Goal: Transaction & Acquisition: Purchase product/service

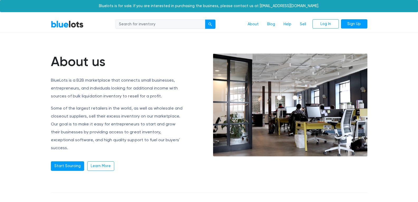
click at [153, 22] on input "search" at bounding box center [161, 25] width 90 height 10
click at [79, 161] on link "Start Sourcing" at bounding box center [67, 166] width 33 height 10
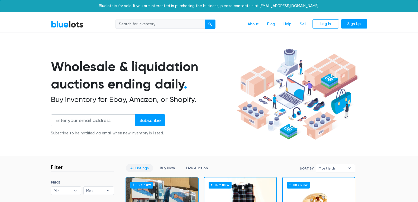
scroll to position [106, 0]
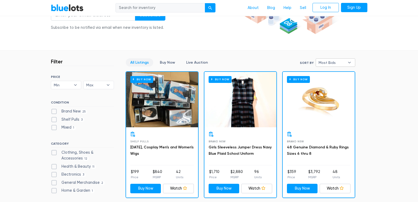
click at [344, 63] on span "Most Bids" at bounding box center [332, 63] width 26 height 8
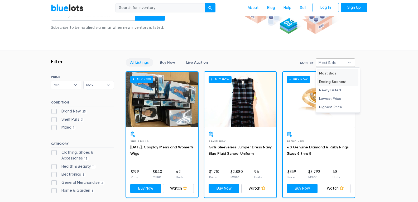
click at [347, 82] on li "Ending Soonest" at bounding box center [337, 81] width 41 height 8
select select "ending_soonest"
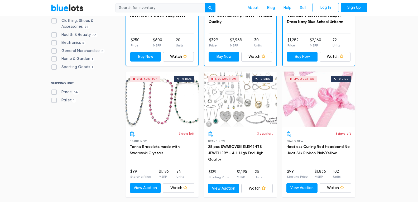
scroll to position [89, 0]
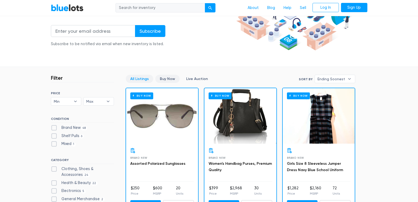
click at [162, 77] on link "Buy Now" at bounding box center [167, 79] width 24 height 8
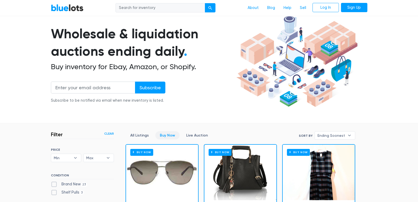
scroll to position [79, 0]
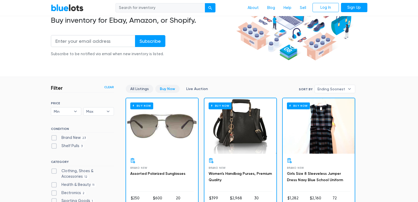
click at [147, 90] on link "All Listings" at bounding box center [139, 89] width 27 height 8
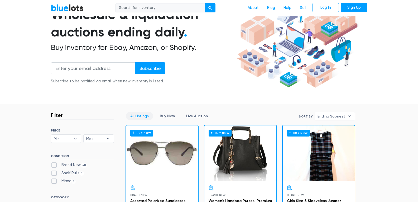
scroll to position [132, 0]
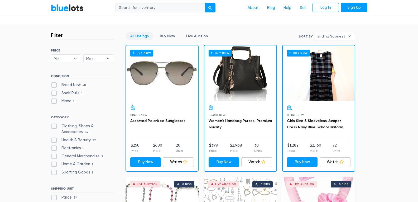
click at [347, 34] on b "▾" at bounding box center [349, 36] width 11 height 8
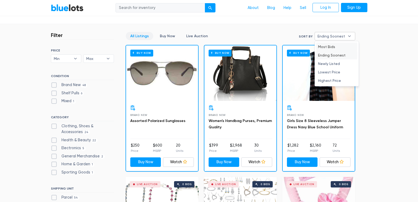
click at [344, 48] on li "Most Bids" at bounding box center [336, 46] width 41 height 8
select select "most_bids"
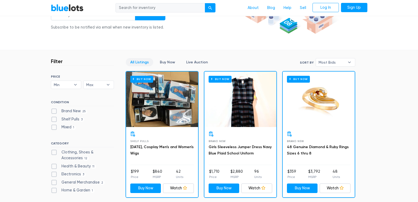
scroll to position [93, 0]
